Goal: Navigation & Orientation: Find specific page/section

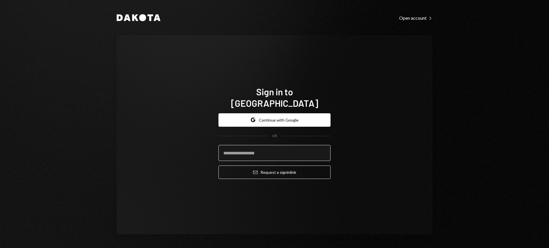
click at [276, 145] on input "email" at bounding box center [274, 153] width 112 height 16
click at [0, 248] on com-1password-button at bounding box center [0, 248] width 0 height 0
type input "**********"
click at [273, 166] on button "Email Request a sign in link" at bounding box center [274, 172] width 112 height 13
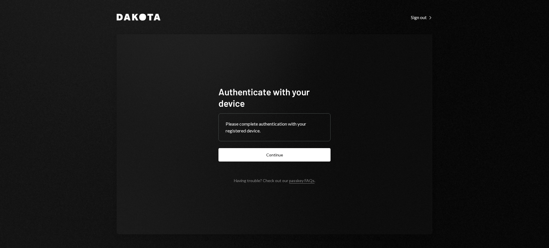
click at [292, 160] on button "Continue" at bounding box center [274, 154] width 112 height 13
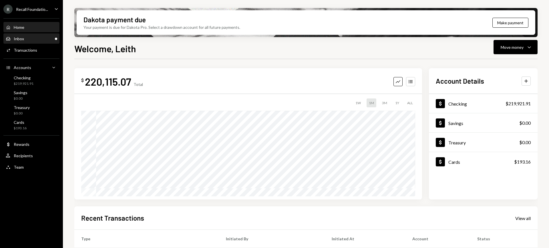
click at [35, 39] on div "Inbox Inbox" at bounding box center [31, 38] width 51 height 5
